Goal: Browse casually: Explore the website without a specific task or goal

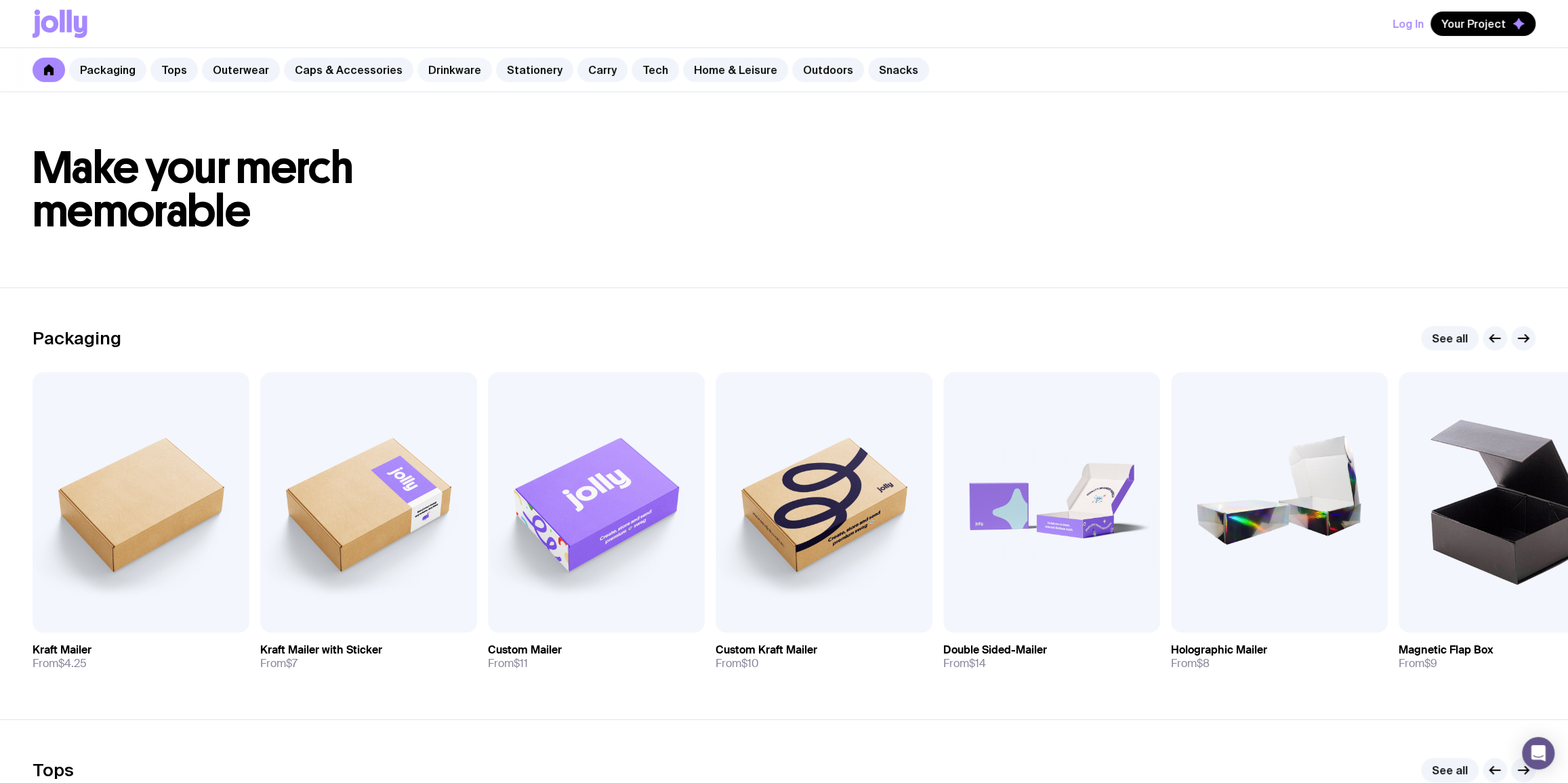
click at [456, 64] on link "Drinkware" at bounding box center [455, 70] width 74 height 24
click at [521, 67] on link "Stationery" at bounding box center [534, 70] width 77 height 24
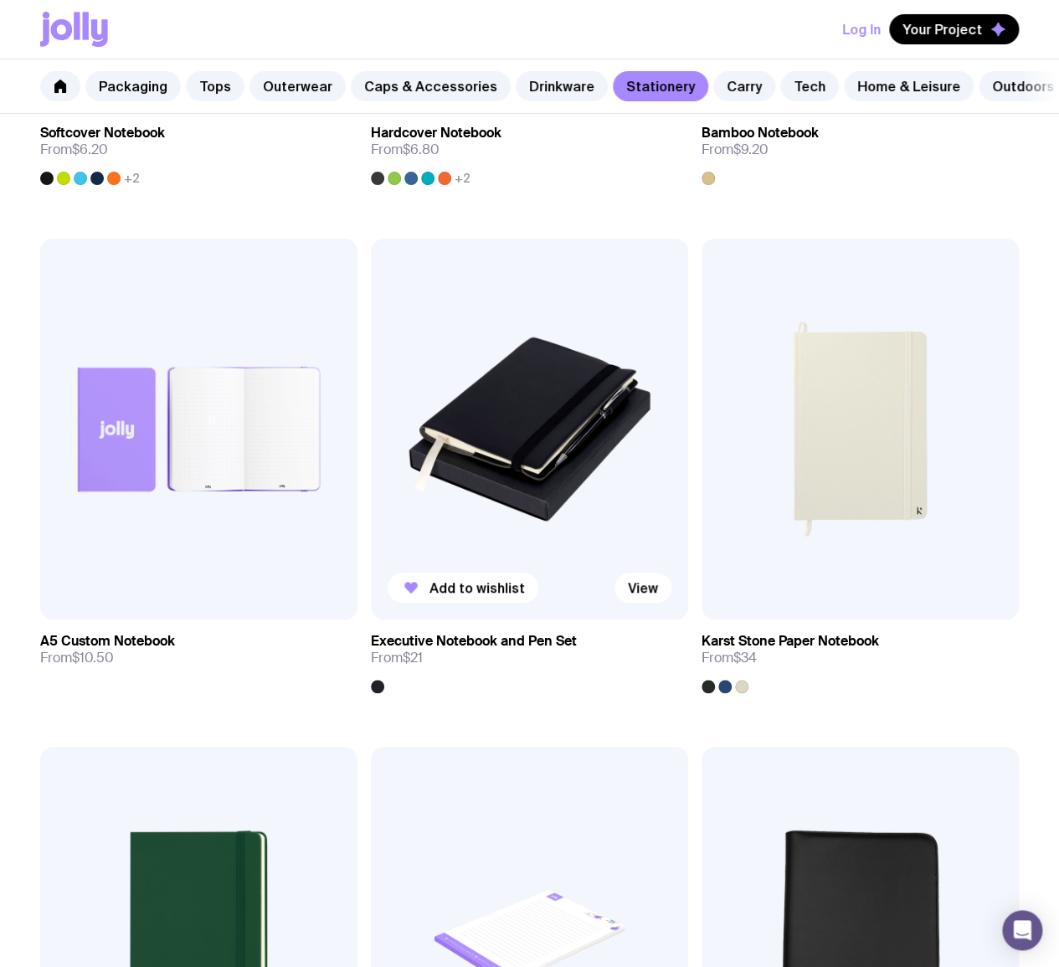
scroll to position [2231, 0]
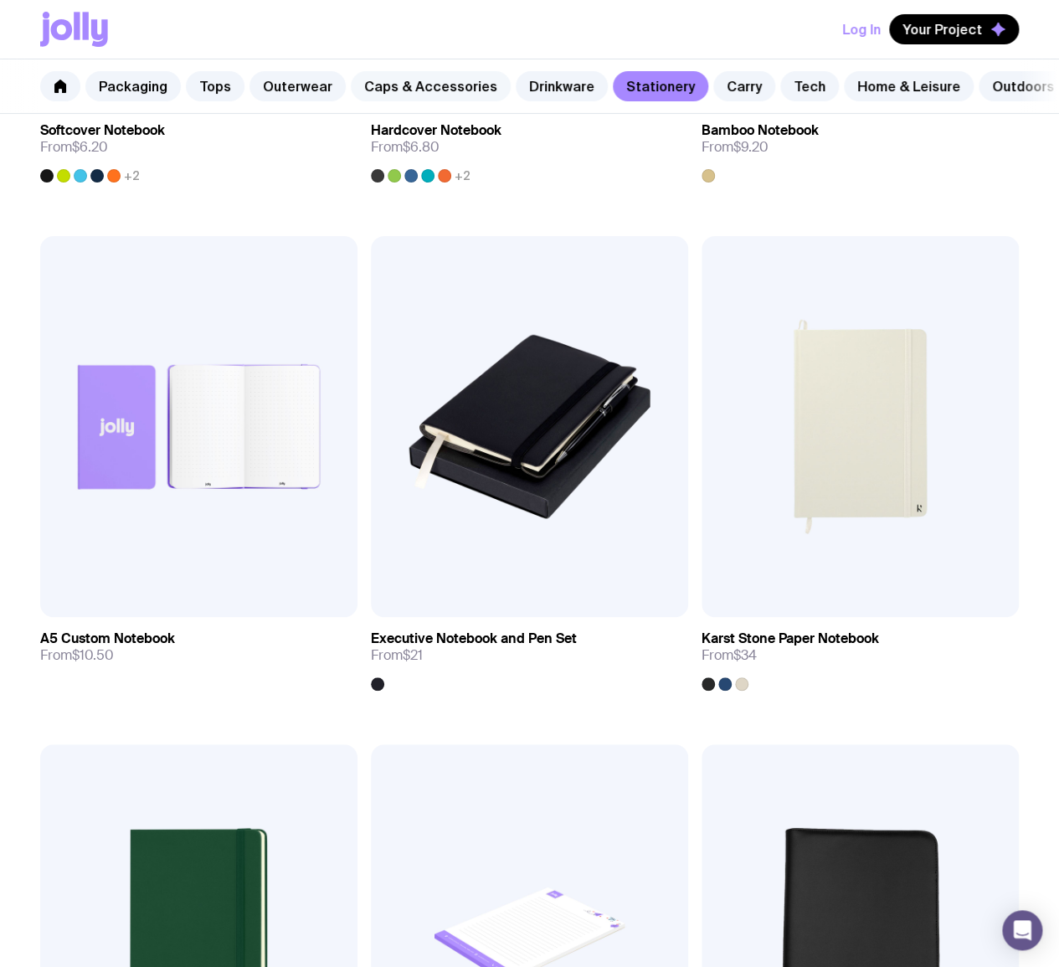
click at [432, 77] on link "Caps & Accessories" at bounding box center [431, 86] width 160 height 30
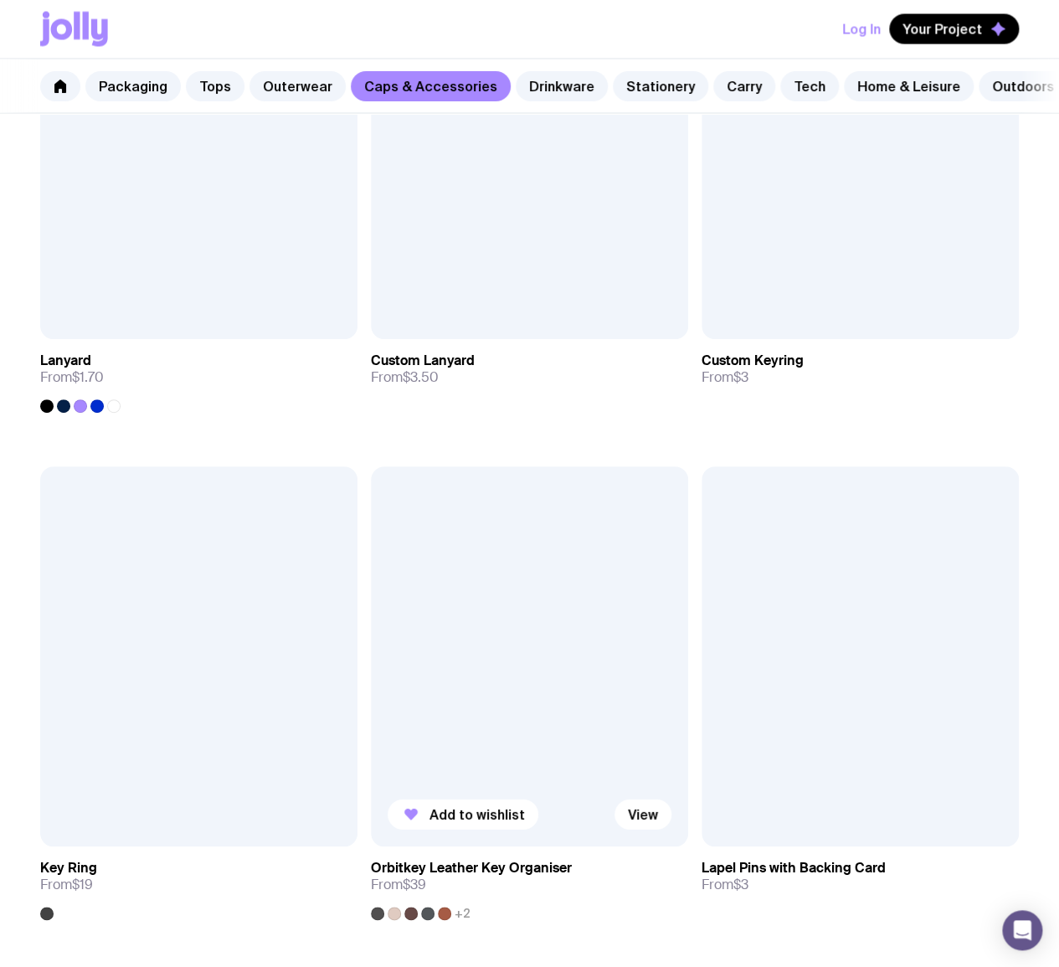
scroll to position [3163, 0]
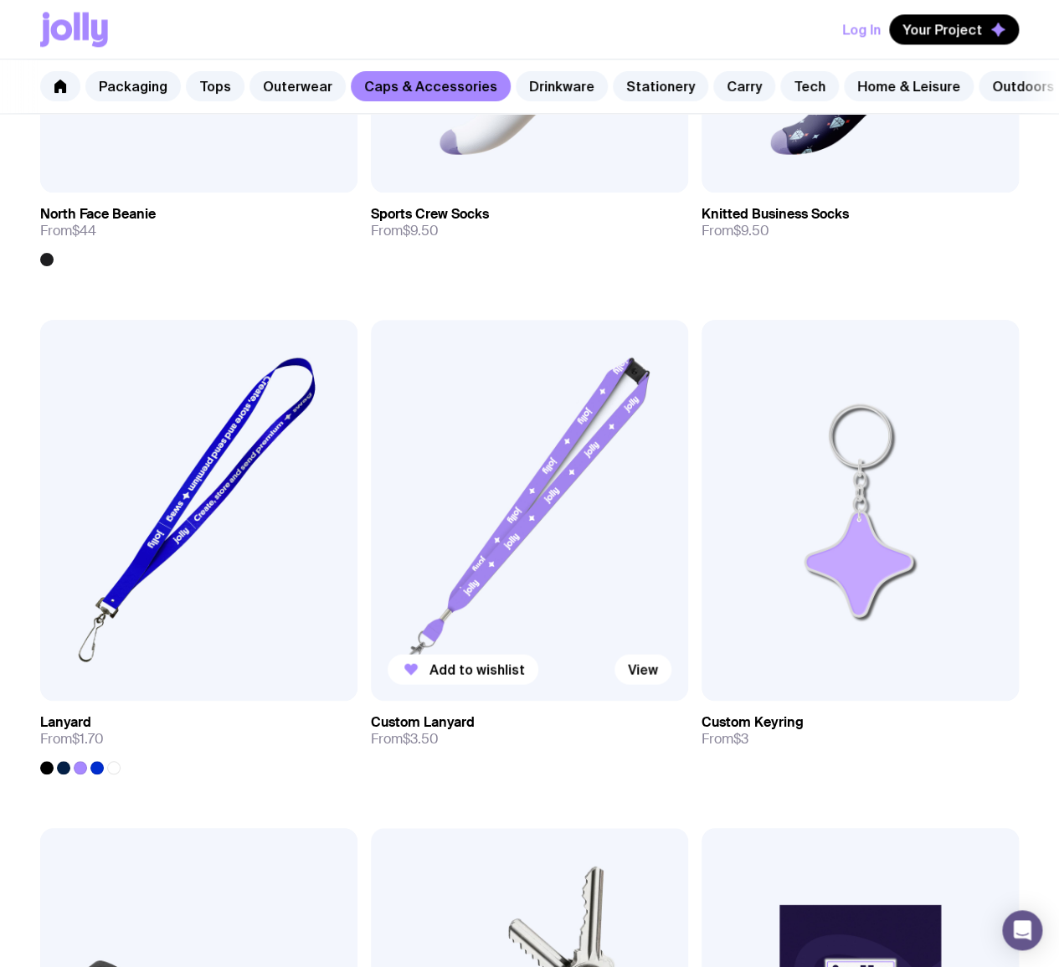
click at [500, 398] on img at bounding box center [529, 510] width 317 height 381
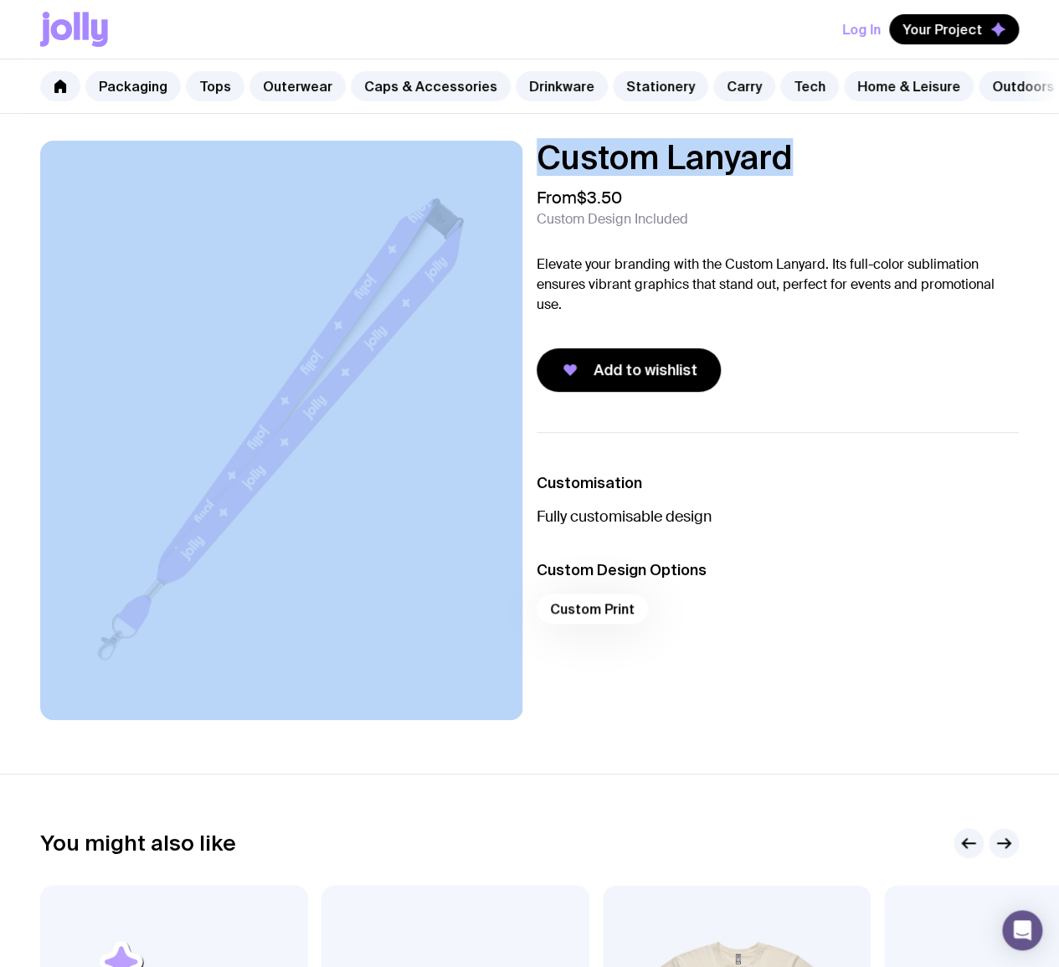
drag, startPoint x: 793, startPoint y: 172, endPoint x: 520, endPoint y: 174, distance: 272.8
click at [520, 174] on div "Custom Lanyard From $3.50 Custom Design Included Elevate your branding with the…" at bounding box center [529, 430] width 1059 height 579
copy div "Custom Lanyard"
click at [628, 82] on link "Stationery" at bounding box center [660, 86] width 95 height 30
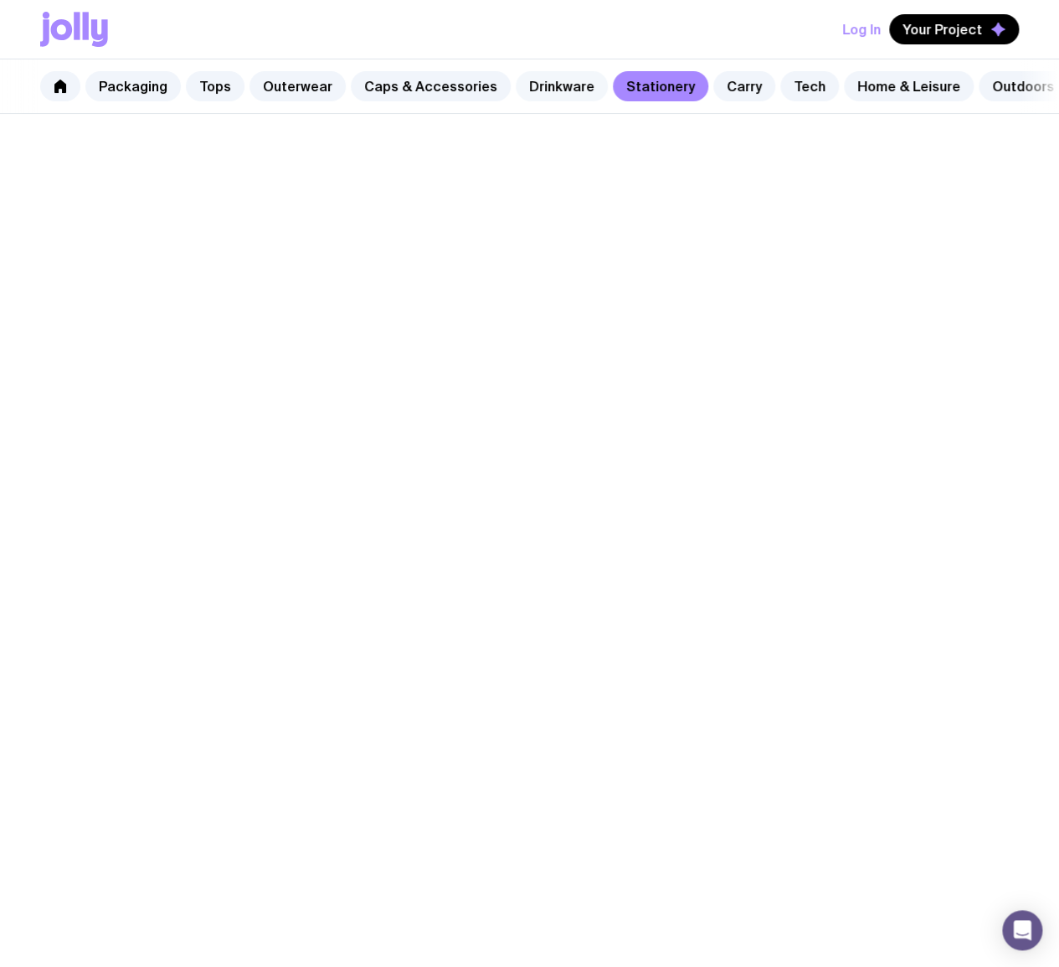
click at [541, 84] on link "Drinkware" at bounding box center [562, 86] width 92 height 30
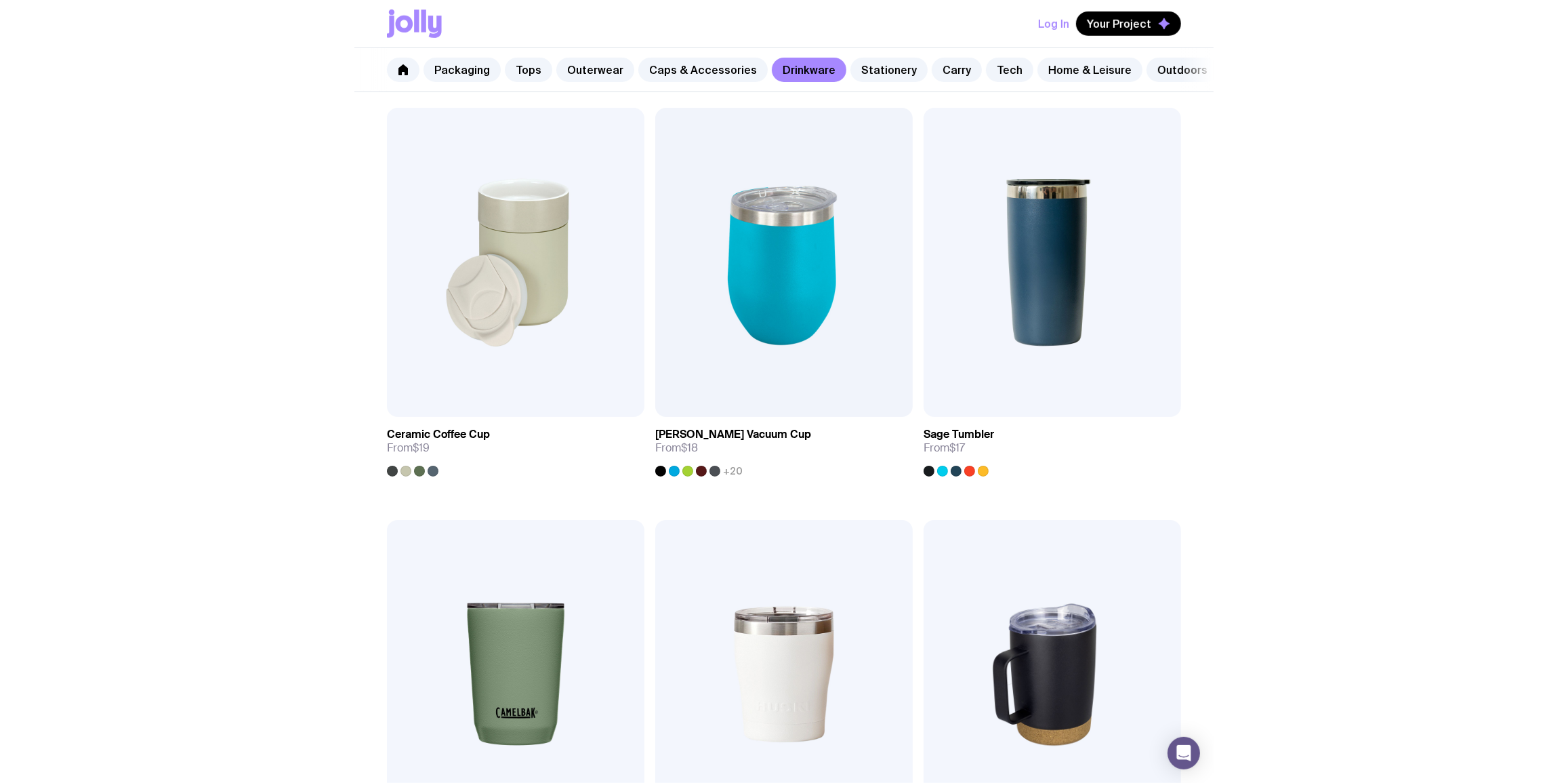
scroll to position [648, 0]
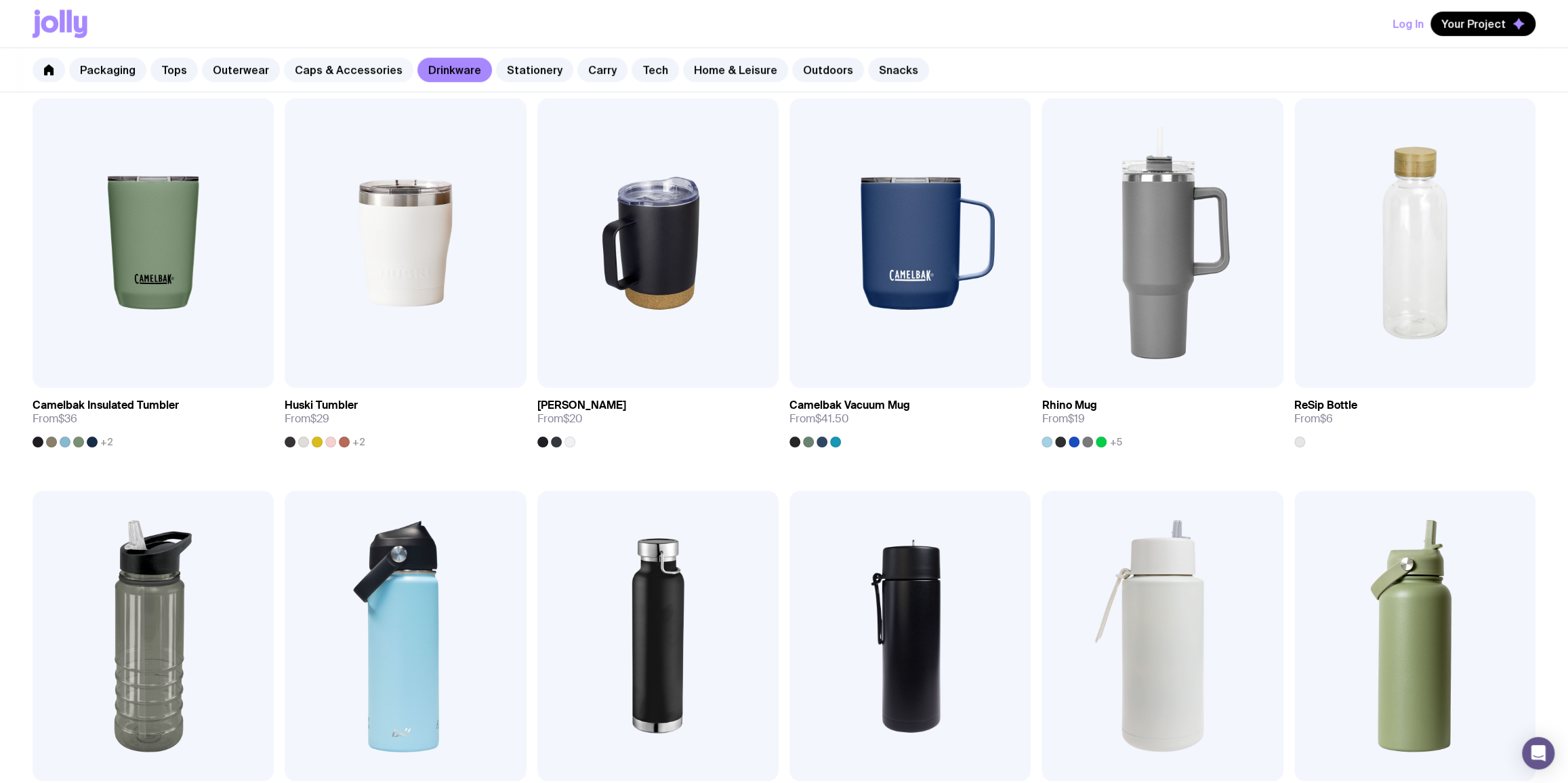
click at [346, 74] on link "Caps & Accessories" at bounding box center [349, 70] width 130 height 24
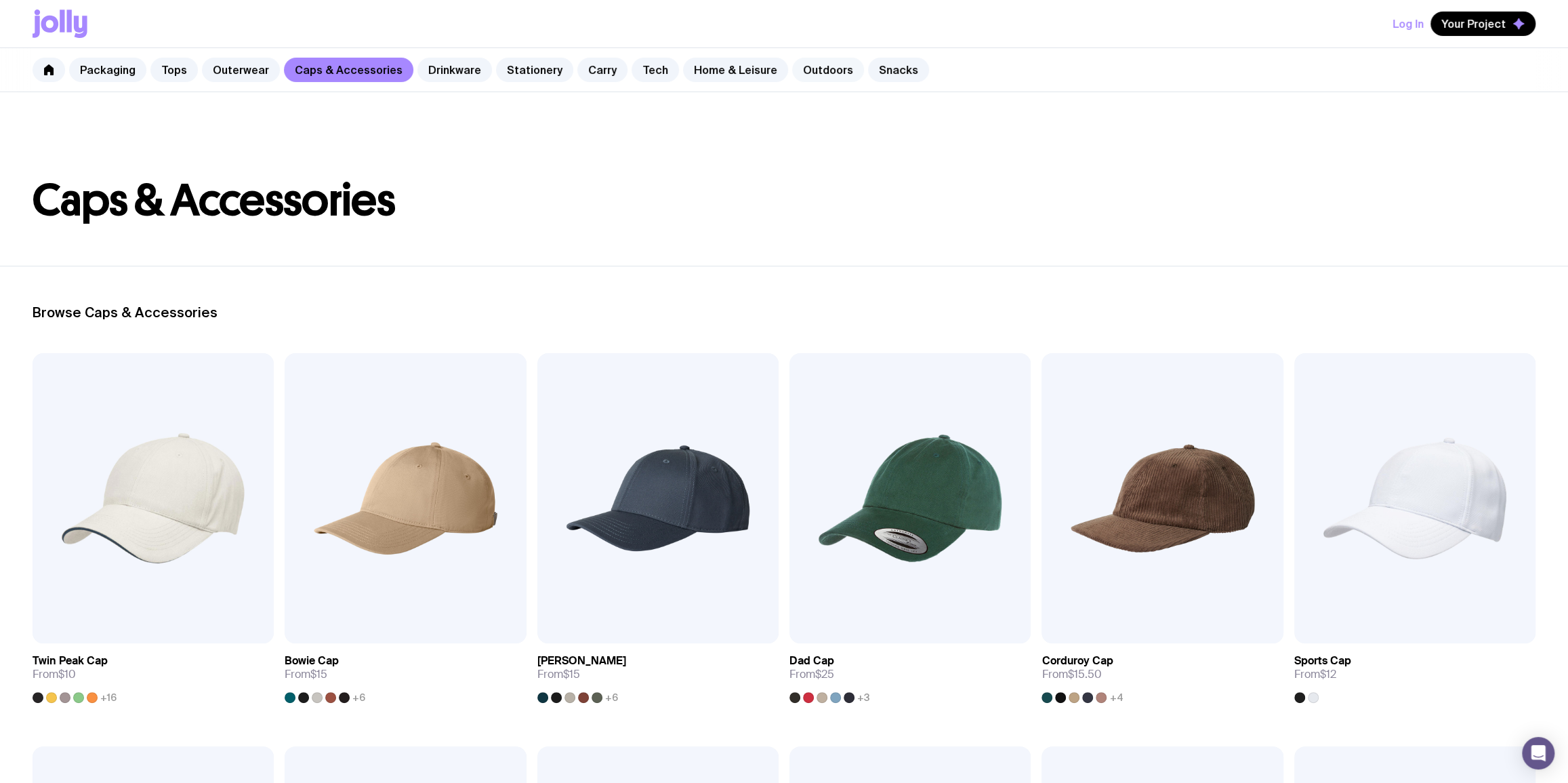
click at [805, 76] on link "Outdoors" at bounding box center [827, 70] width 72 height 24
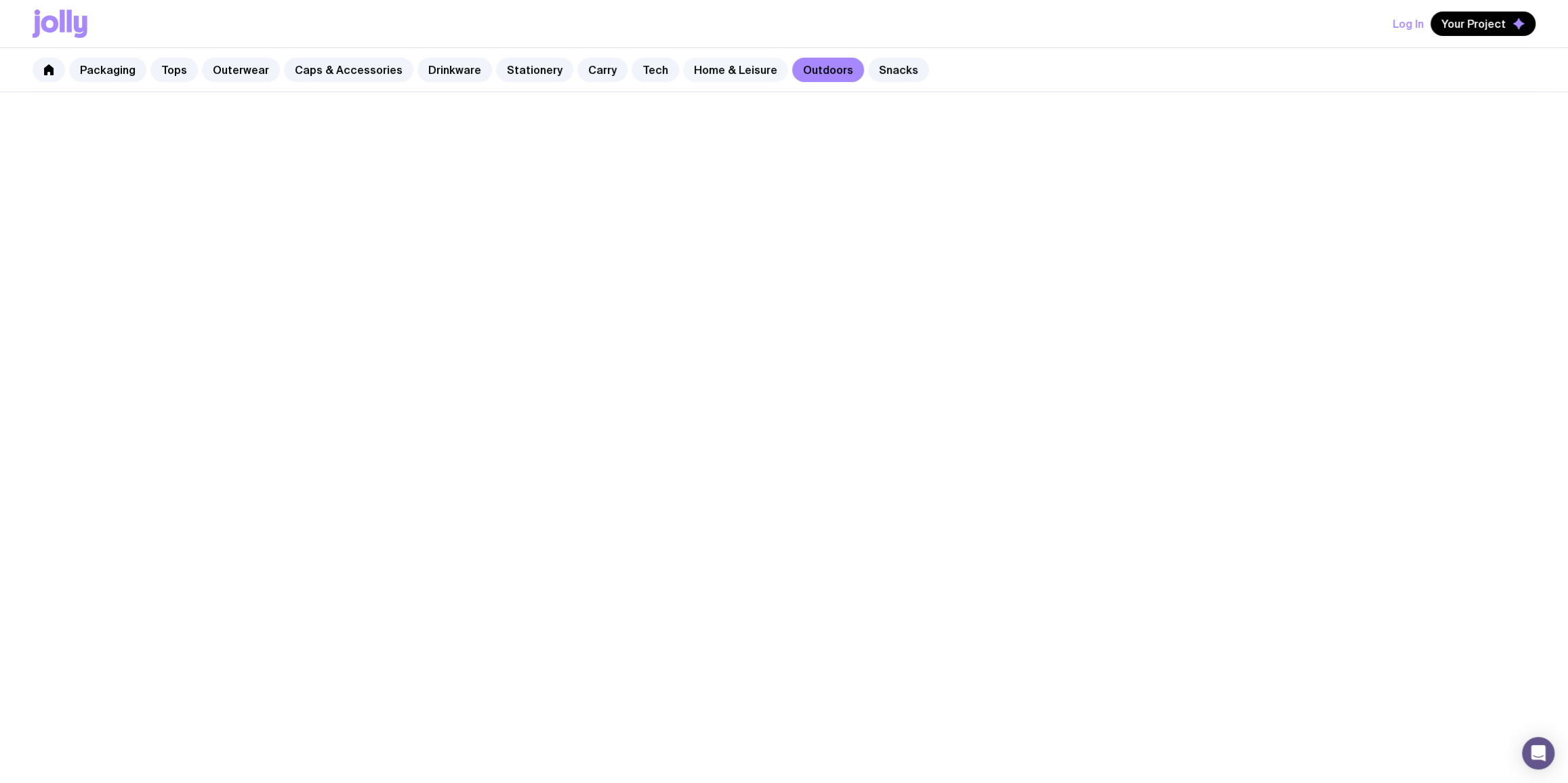
click at [698, 73] on link "Home & Leisure" at bounding box center [736, 70] width 105 height 24
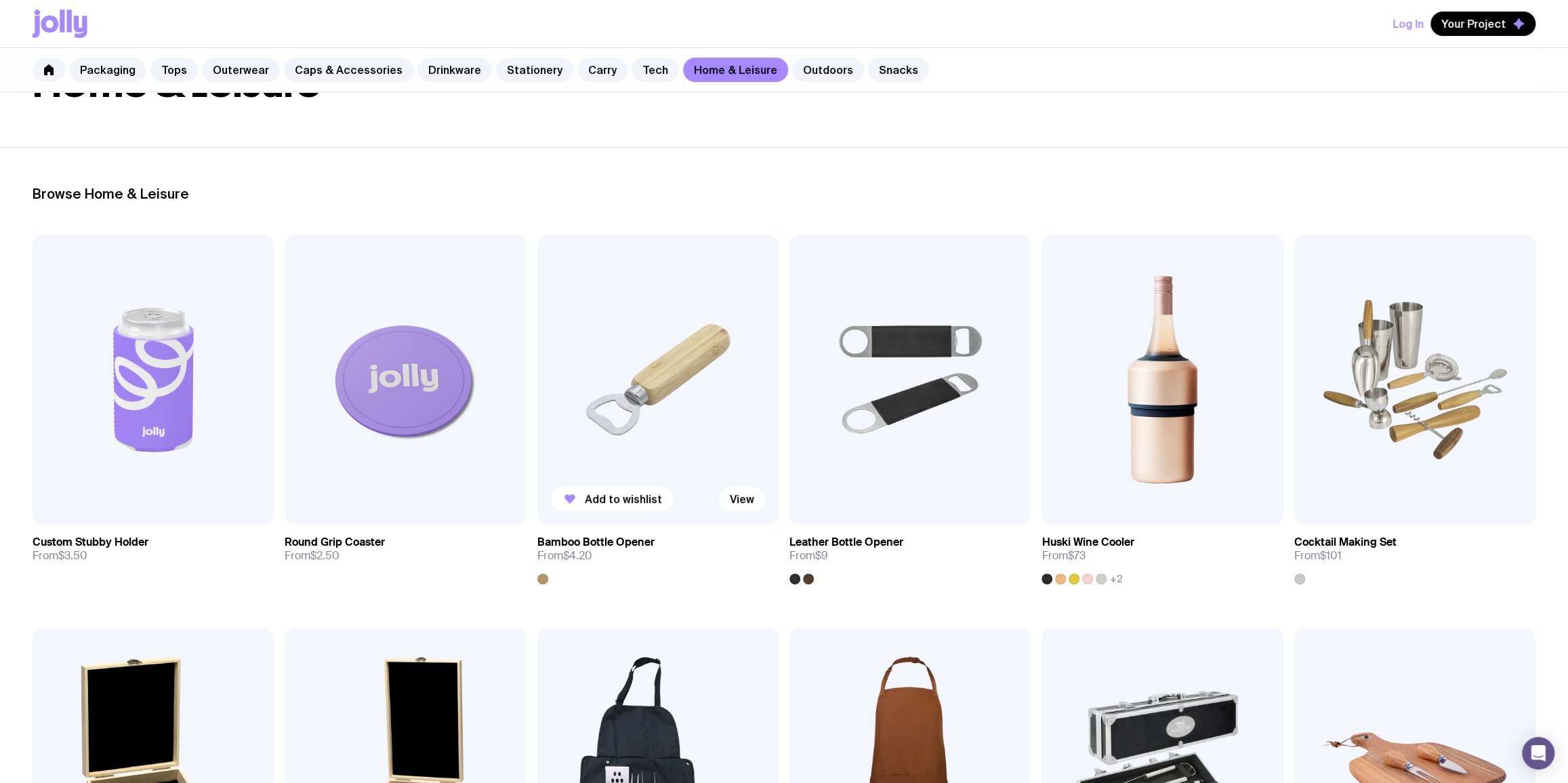
scroll to position [164, 0]
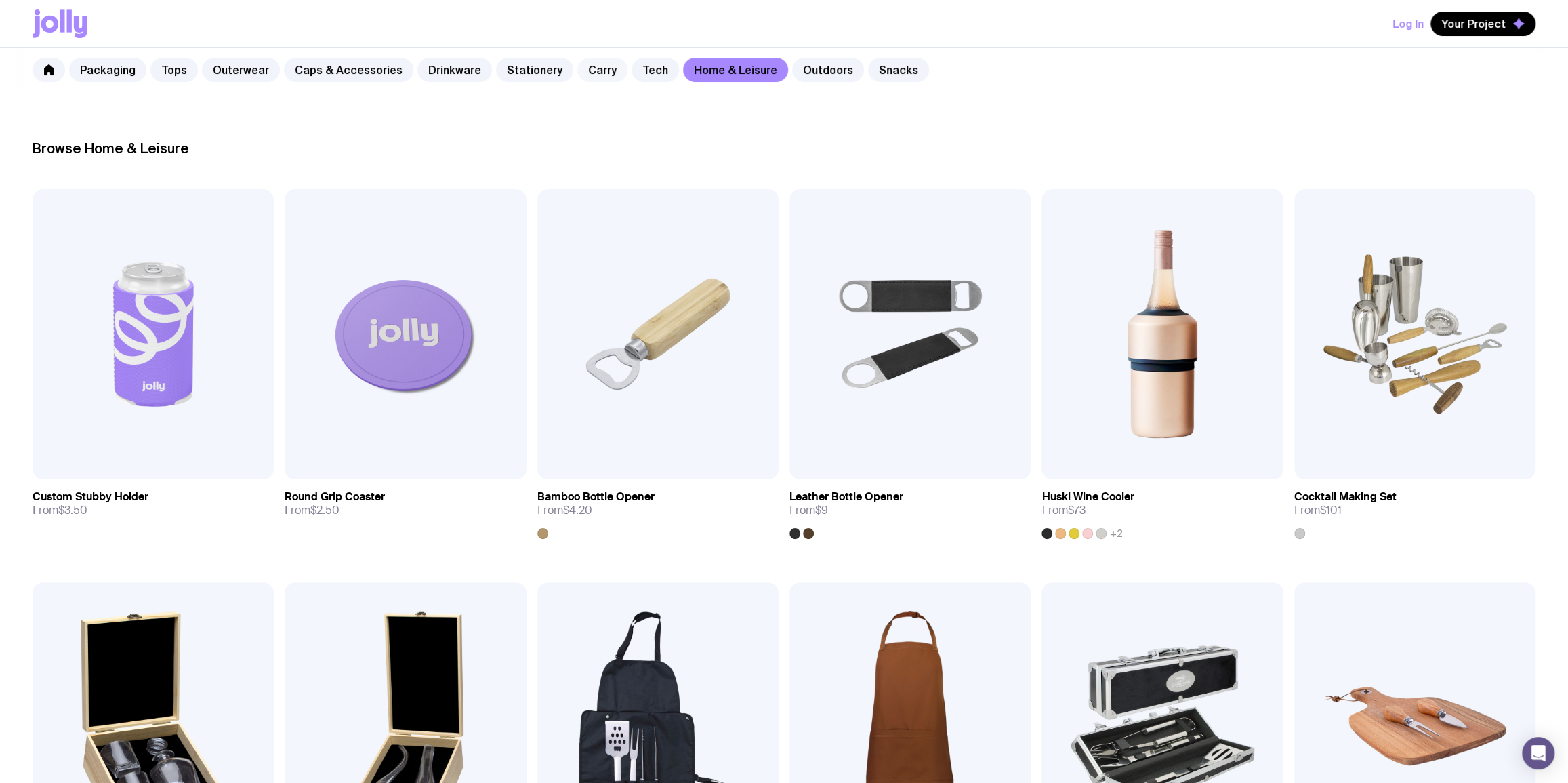
click at [583, 65] on link "Carry" at bounding box center [602, 70] width 50 height 24
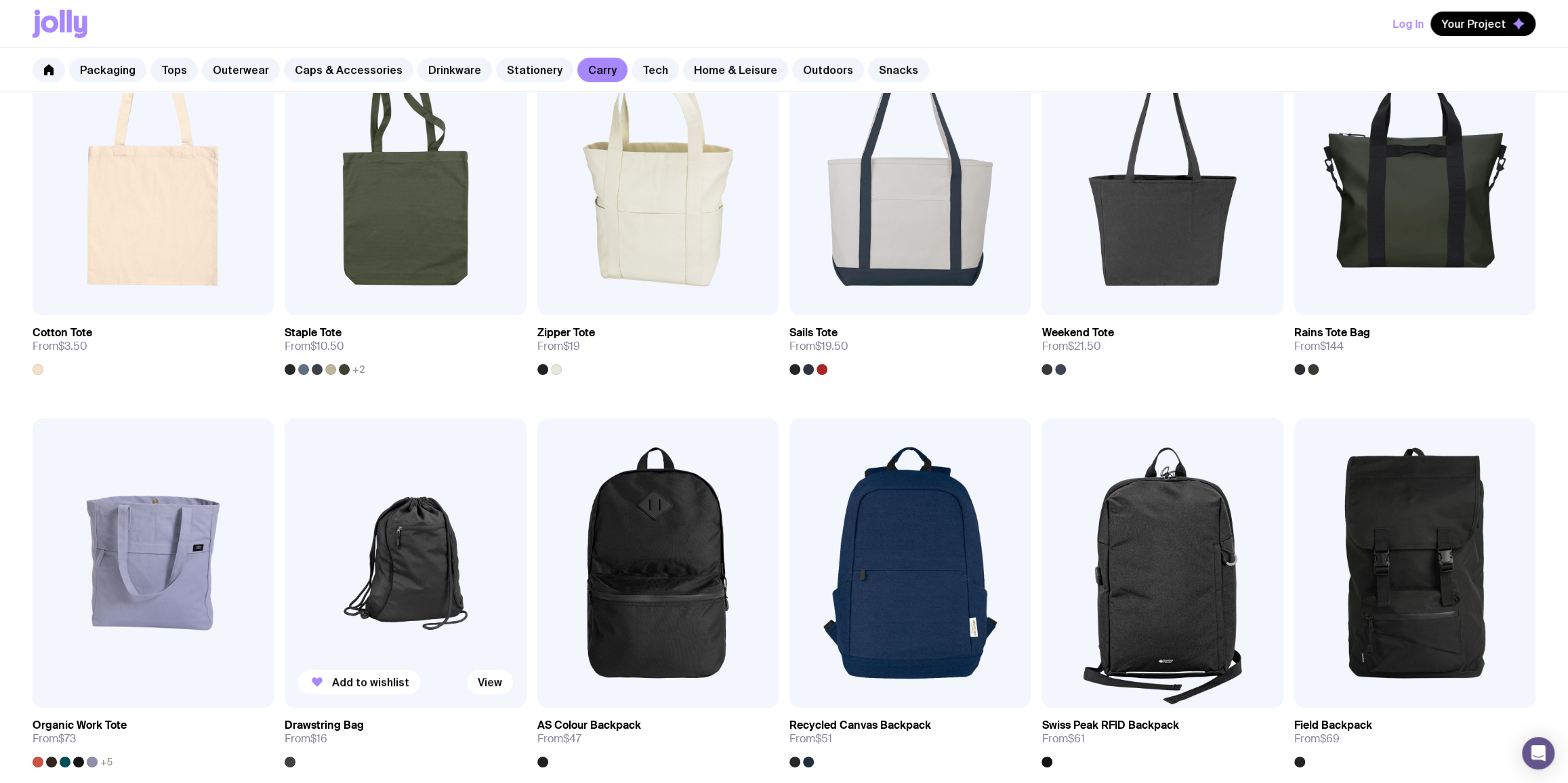
scroll to position [492, 0]
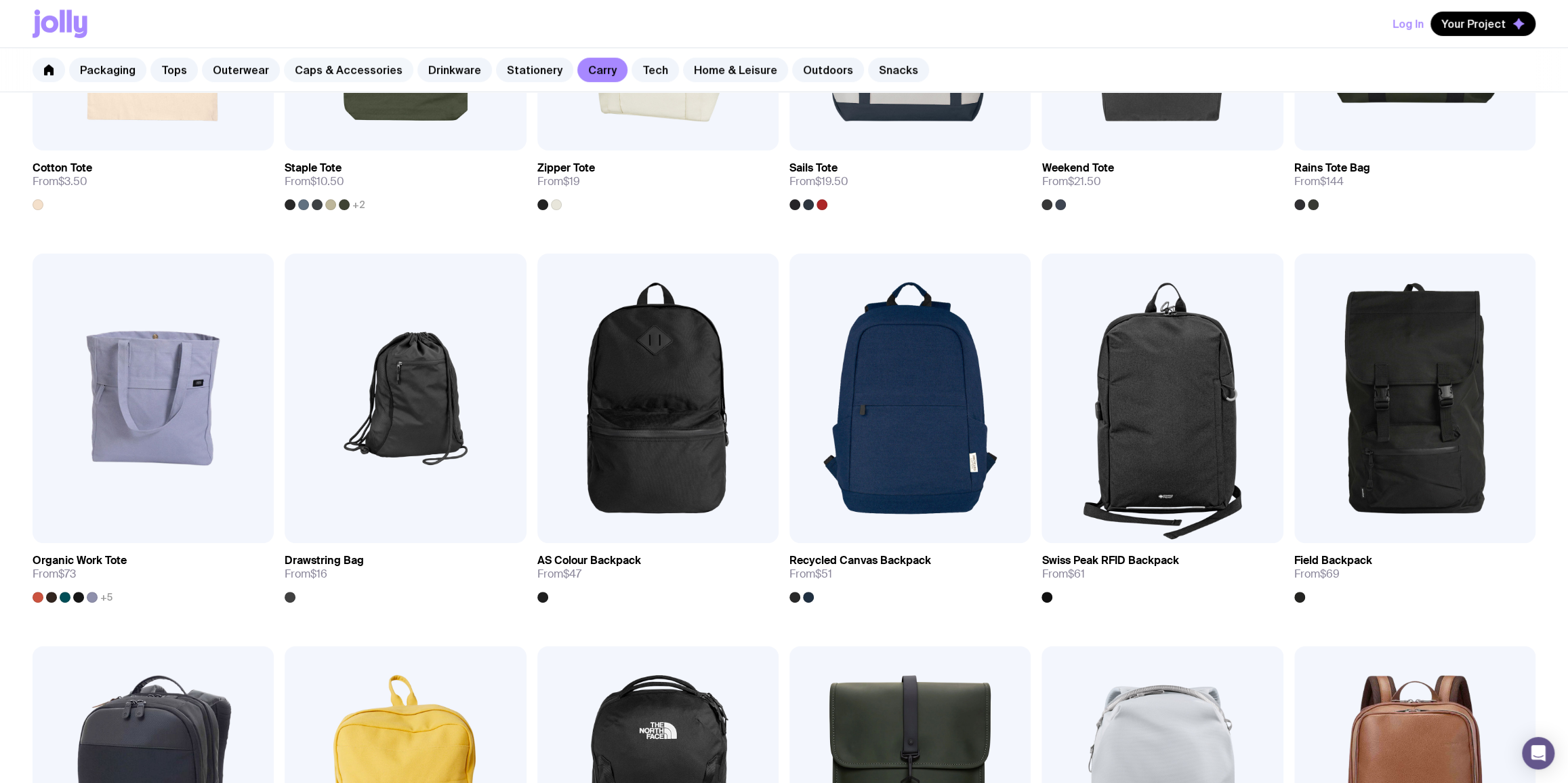
click at [345, 67] on link "Caps & Accessories" at bounding box center [349, 70] width 130 height 24
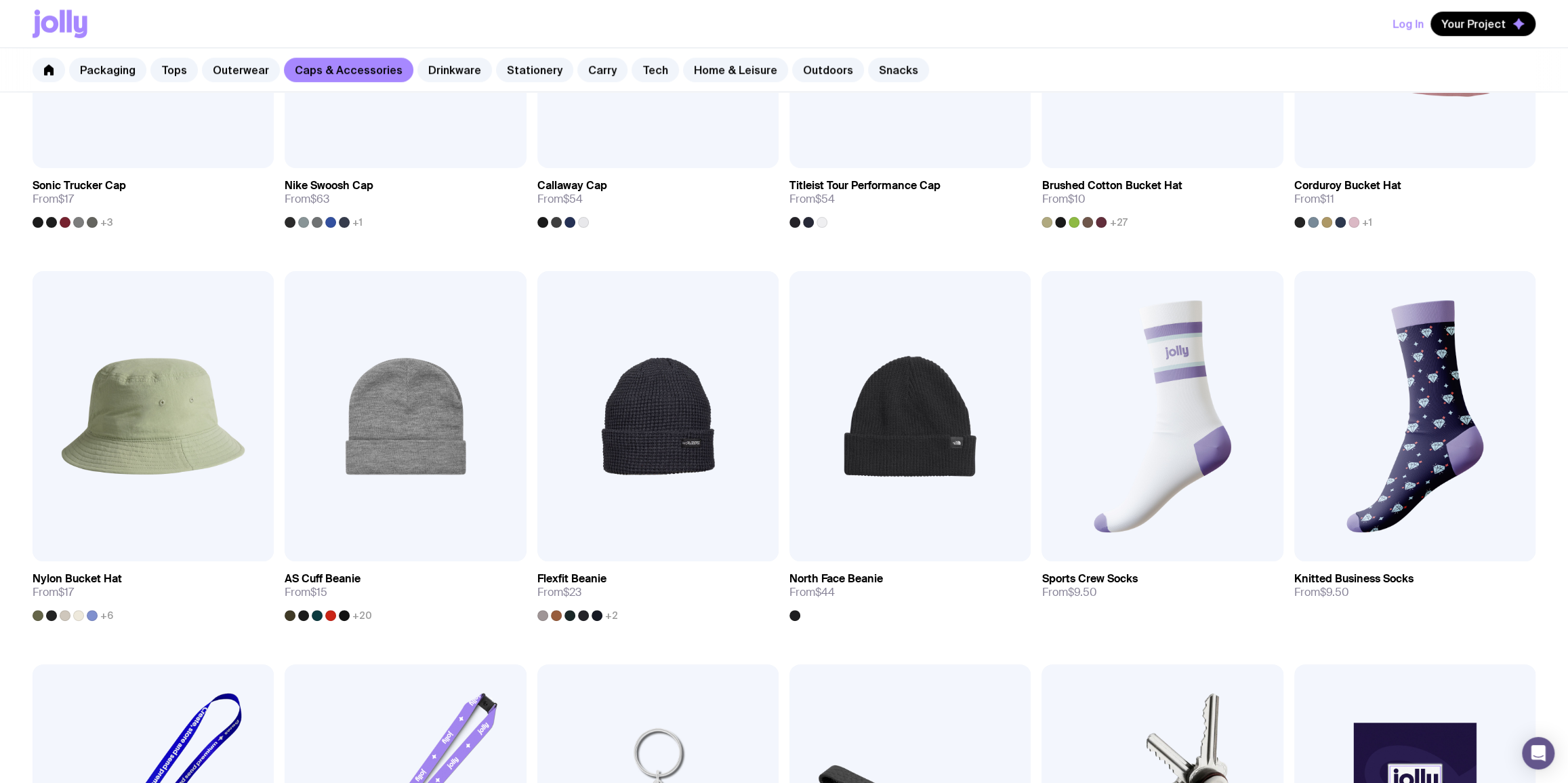
scroll to position [985, 0]
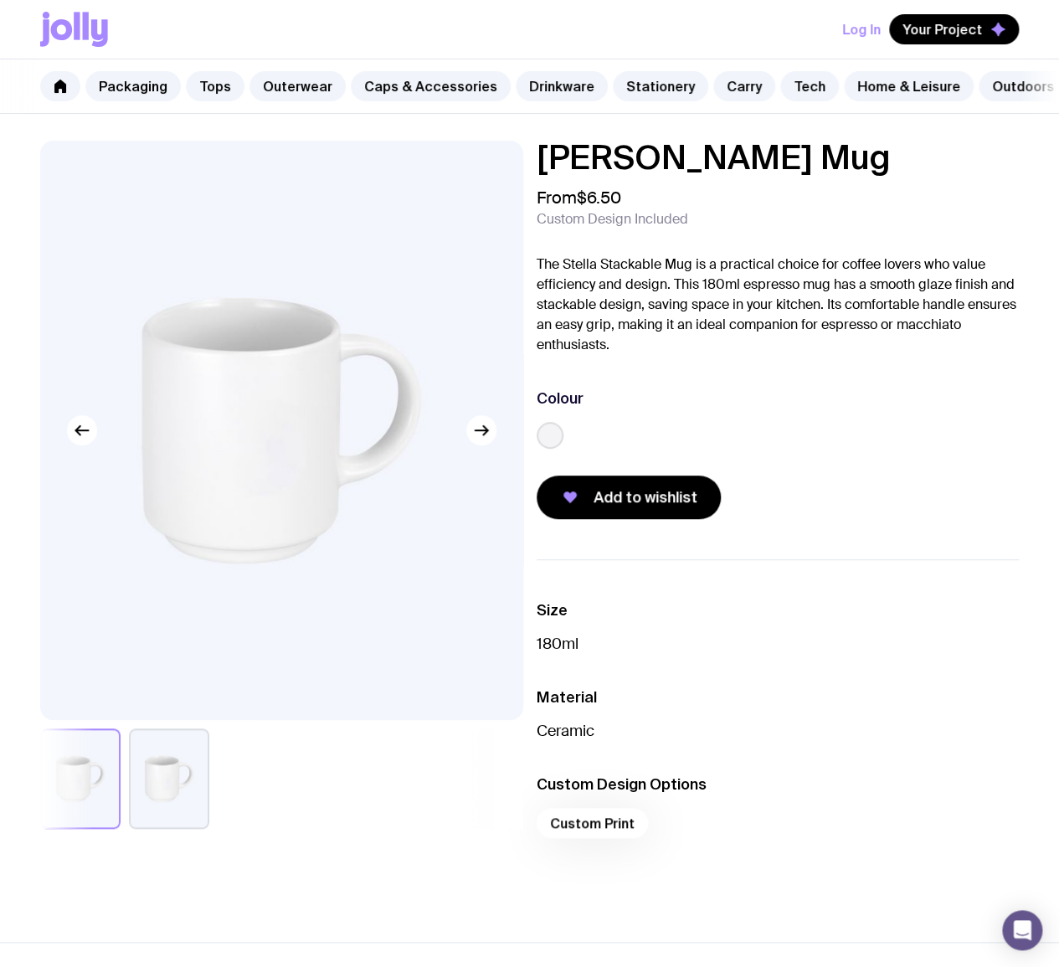
drag, startPoint x: 870, startPoint y: 170, endPoint x: 531, endPoint y: 173, distance: 338.1
click at [531, 173] on div "[PERSON_NAME] Mug From $6.50 Custom Design Included The Stella Stackable Mug is…" at bounding box center [529, 514] width 1059 height 747
copy h1 "[PERSON_NAME] Mug"
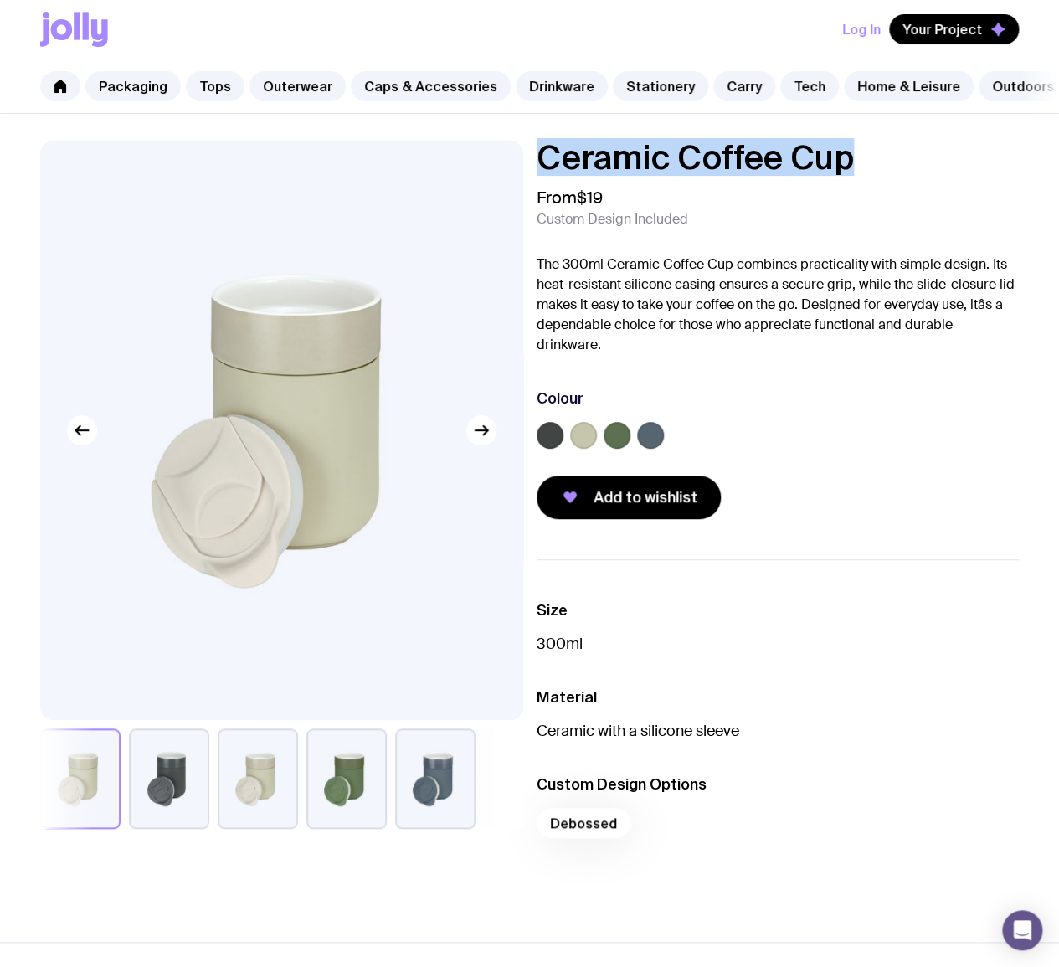
drag, startPoint x: 876, startPoint y: 170, endPoint x: 537, endPoint y: 172, distance: 338.9
click at [537, 172] on h1 "Ceramic Coffee Cup" at bounding box center [777, 157] width 483 height 33
copy h1 "Ceramic Coffee Cup"
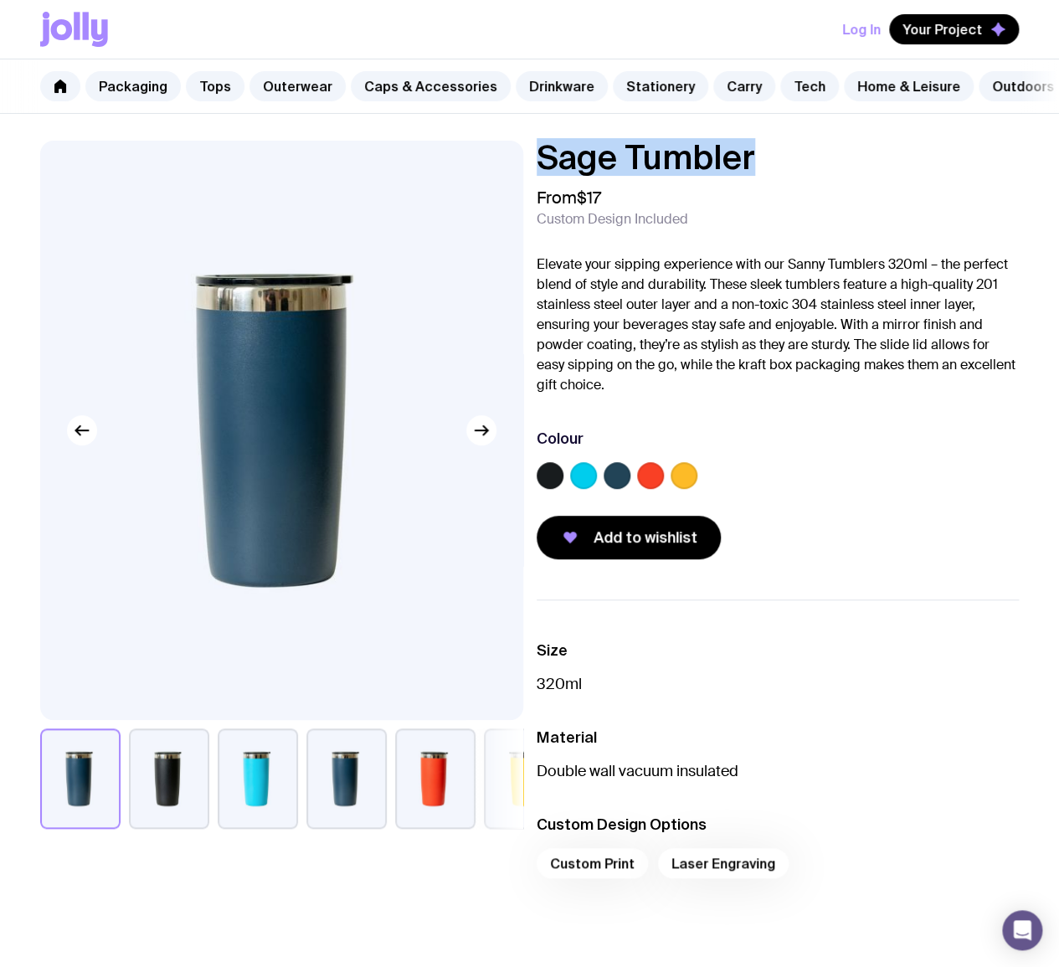
drag, startPoint x: 829, startPoint y: 163, endPoint x: 536, endPoint y: 173, distance: 293.1
click at [536, 173] on h1 "Sage Tumbler" at bounding box center [777, 157] width 483 height 33
copy h1 "Sage Tumbler"
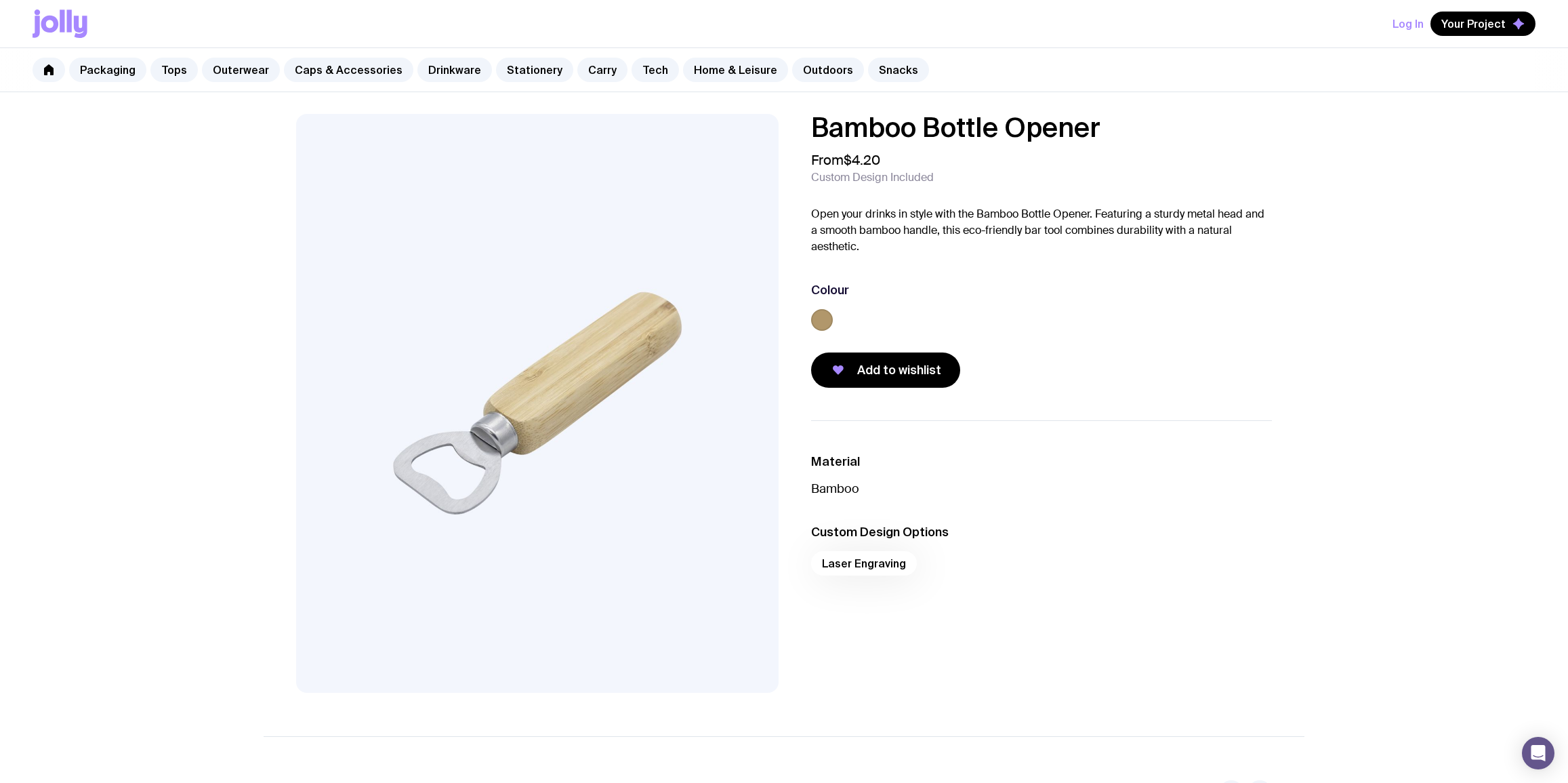
click at [759, 128] on div "Bamboo Bottle Opener From $4.20 Custom Design Included Open your drinks in styl…" at bounding box center [784, 403] width 1040 height 579
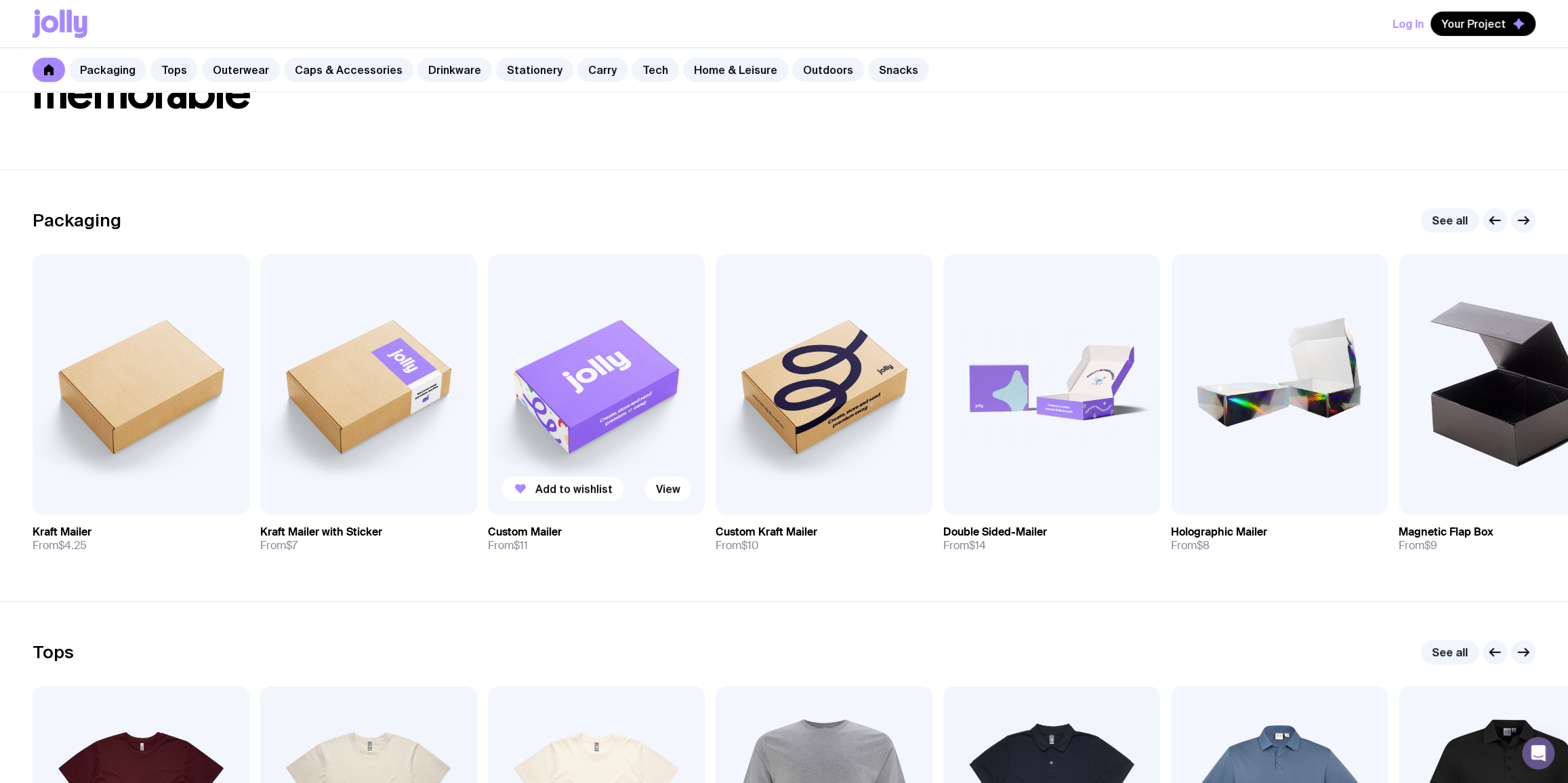
scroll to position [164, 0]
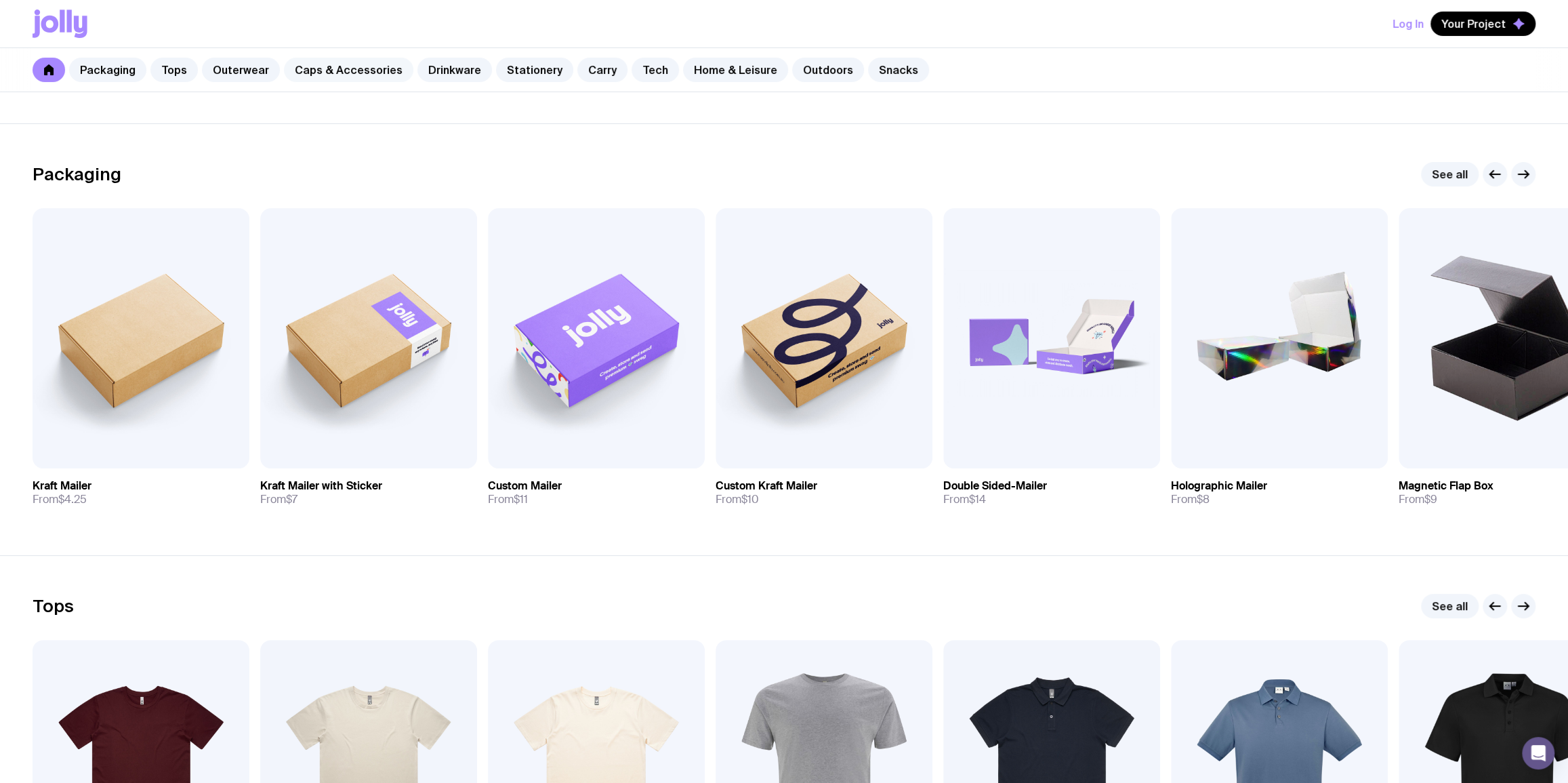
click at [373, 62] on link "Caps & Accessories" at bounding box center [349, 70] width 130 height 24
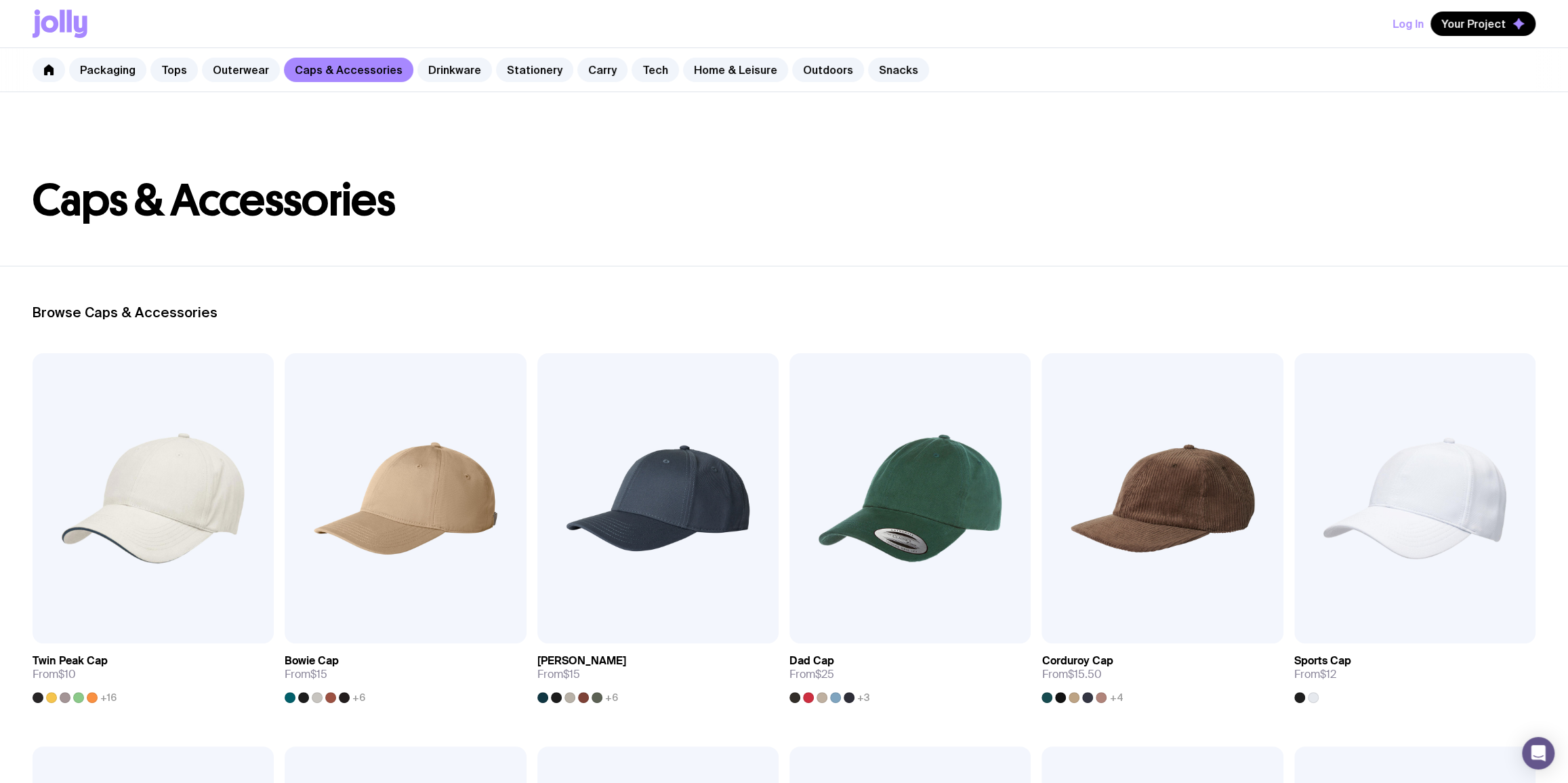
drag, startPoint x: 883, startPoint y: 214, endPoint x: 887, endPoint y: 204, distance: 10.8
click at [886, 207] on h1 "Caps & Accessories" at bounding box center [784, 201] width 1502 height 44
click at [683, 258] on header "Caps & Accessories" at bounding box center [784, 179] width 1568 height 173
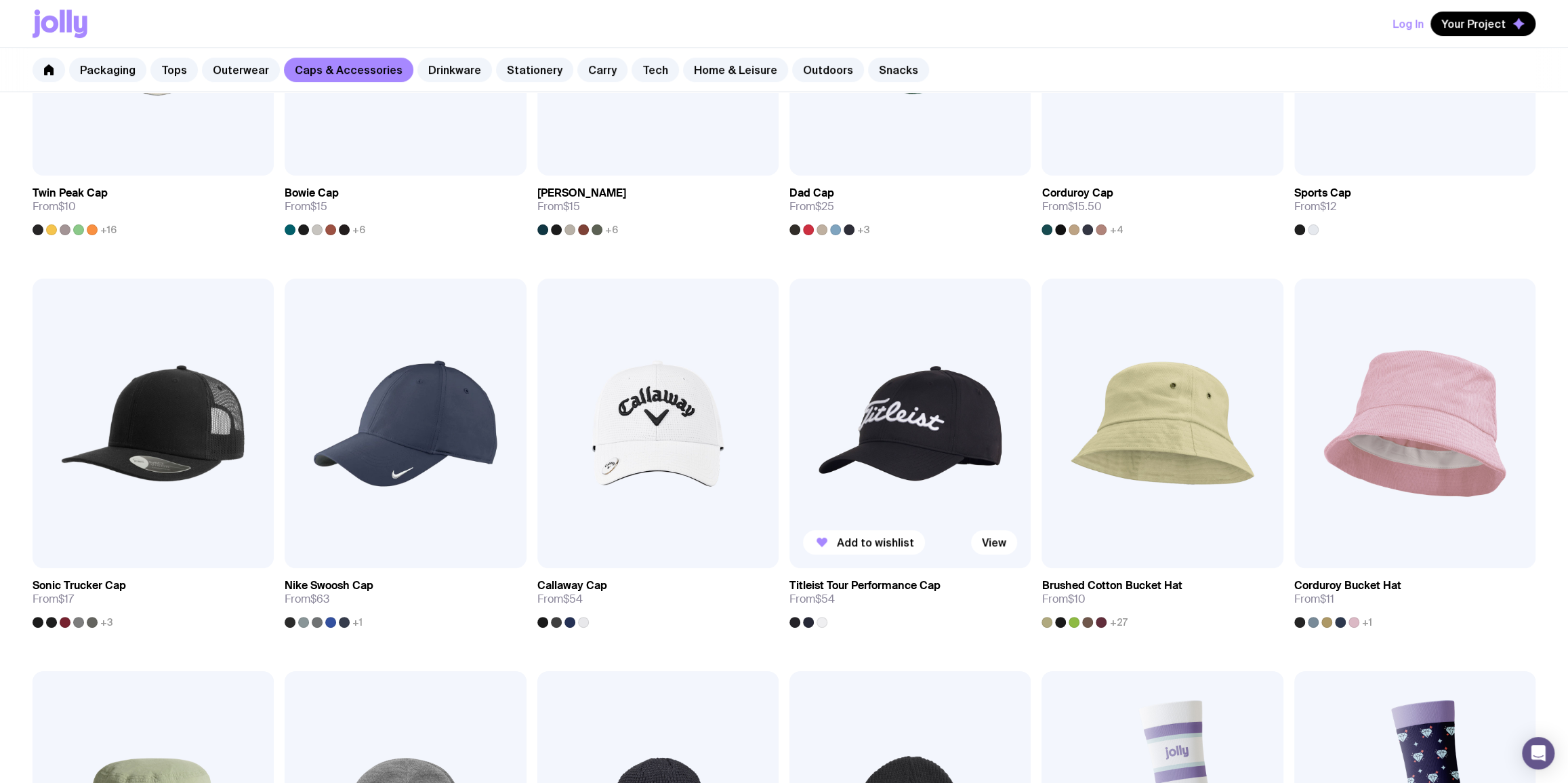
scroll to position [820, 0]
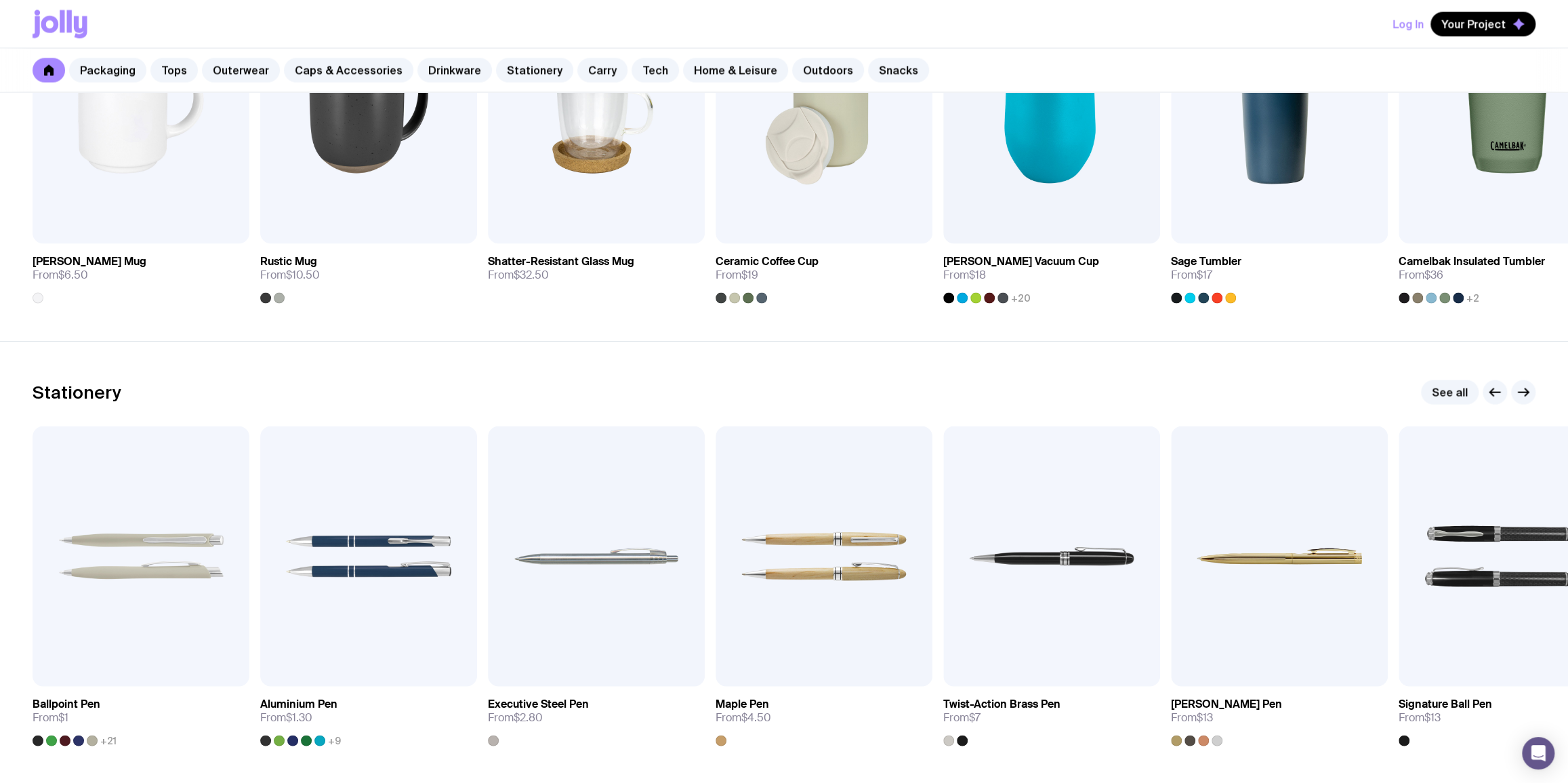
scroll to position [2144, 0]
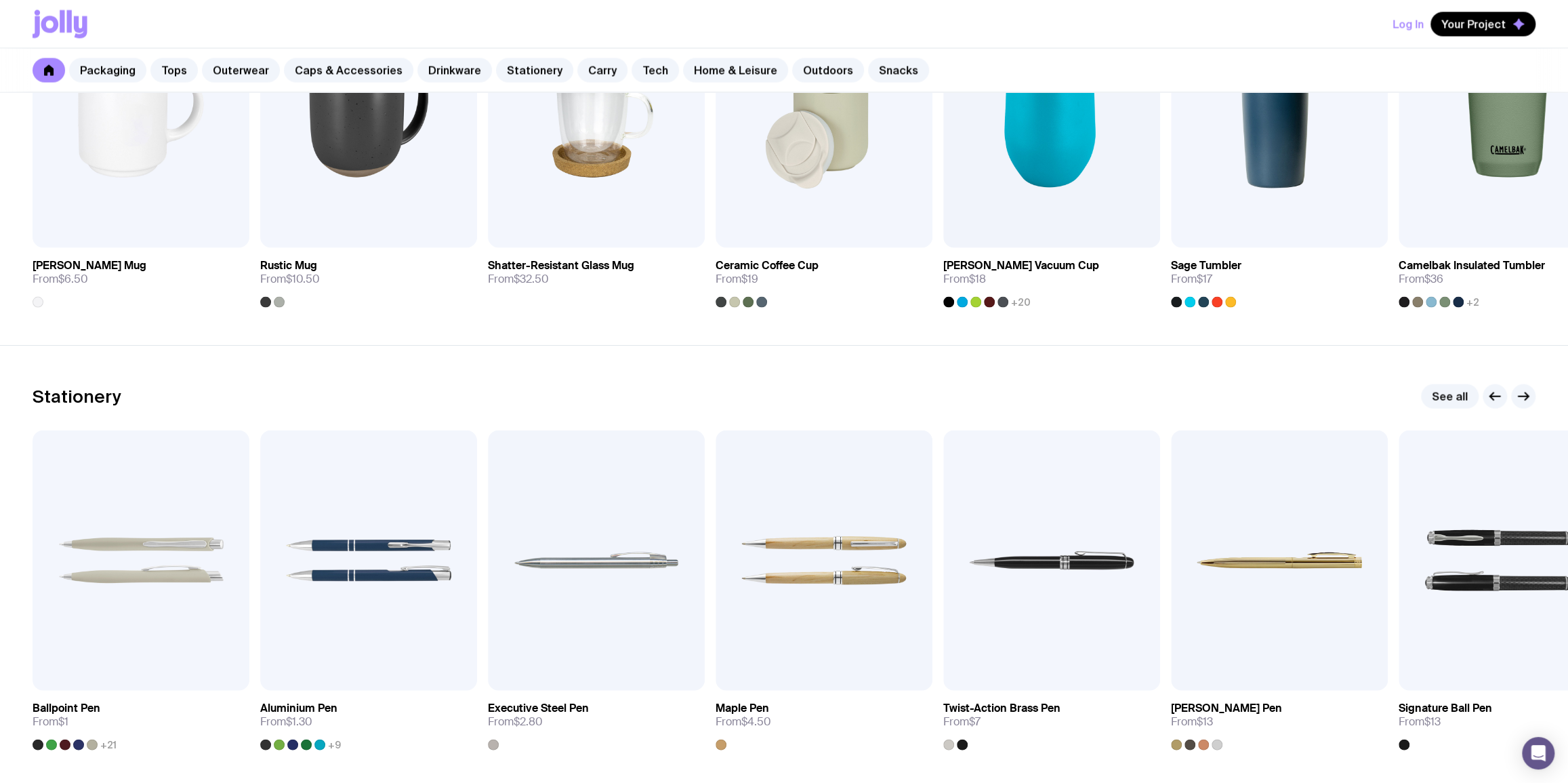
click at [780, 352] on section "Stationery See all Add to wishlist View Ballpoint Pen From $1 +21 Add to wishli…" at bounding box center [784, 566] width 1568 height 442
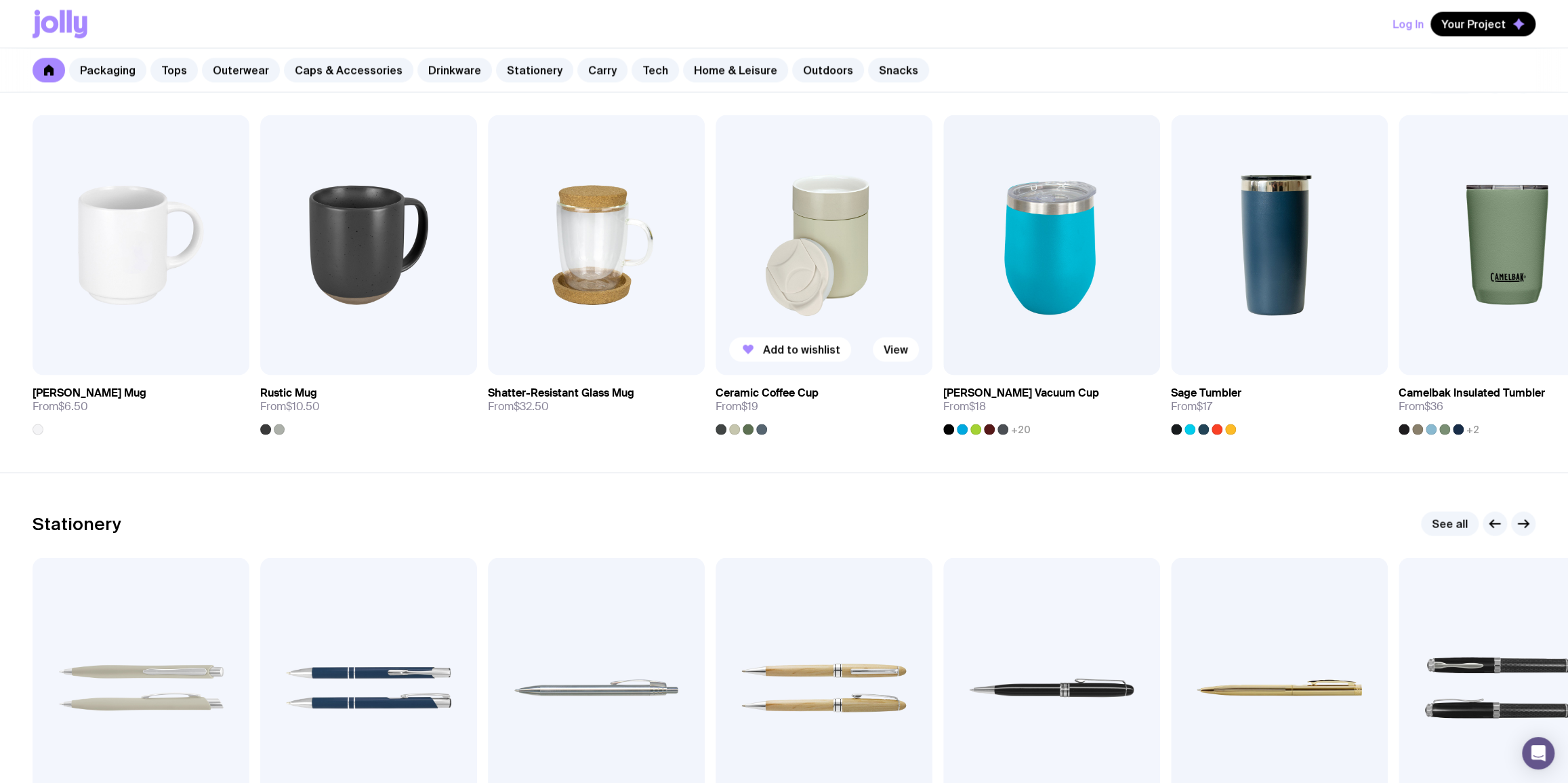
scroll to position [1972, 0]
